Goal: Check status: Check status

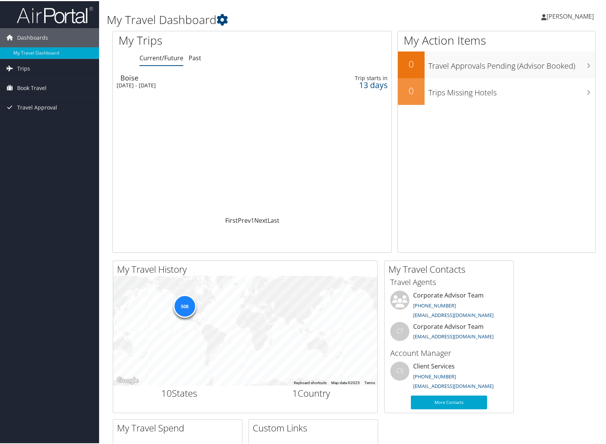
click at [149, 82] on div "[DATE] - [DATE]" at bounding box center [206, 84] width 179 height 7
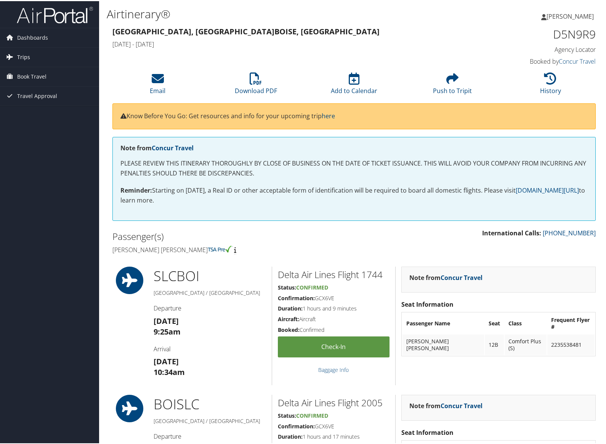
click at [23, 55] on span "Trips" at bounding box center [23, 56] width 13 height 19
click at [24, 71] on link "Current/Future Trips" at bounding box center [49, 71] width 99 height 11
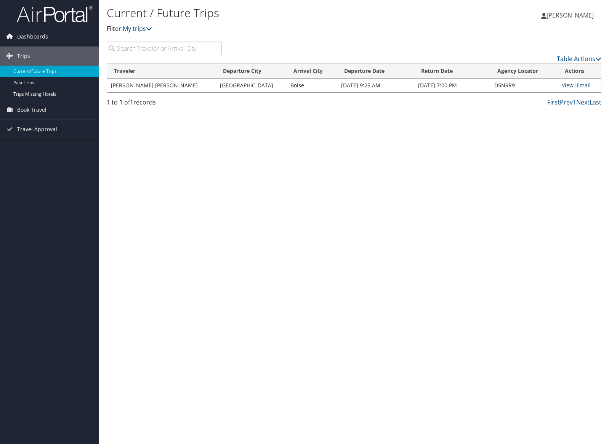
click at [562, 84] on link "View" at bounding box center [568, 85] width 12 height 7
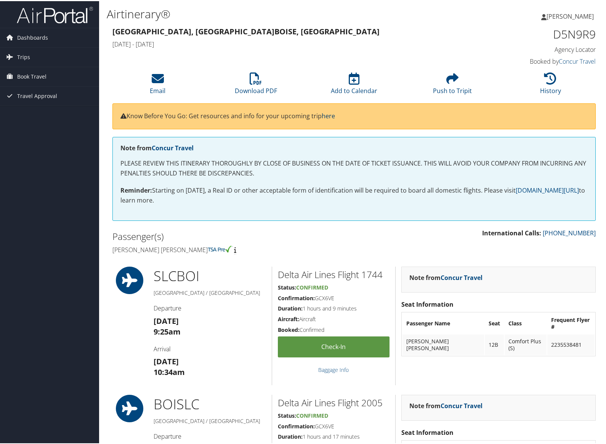
click at [331, 116] on link "here" at bounding box center [328, 115] width 13 height 8
click at [29, 76] on span "Book Travel" at bounding box center [31, 75] width 29 height 19
click at [33, 112] on link "Book/Manage Online Trips" at bounding box center [49, 113] width 99 height 11
